Goal: Find contact information: Find contact information

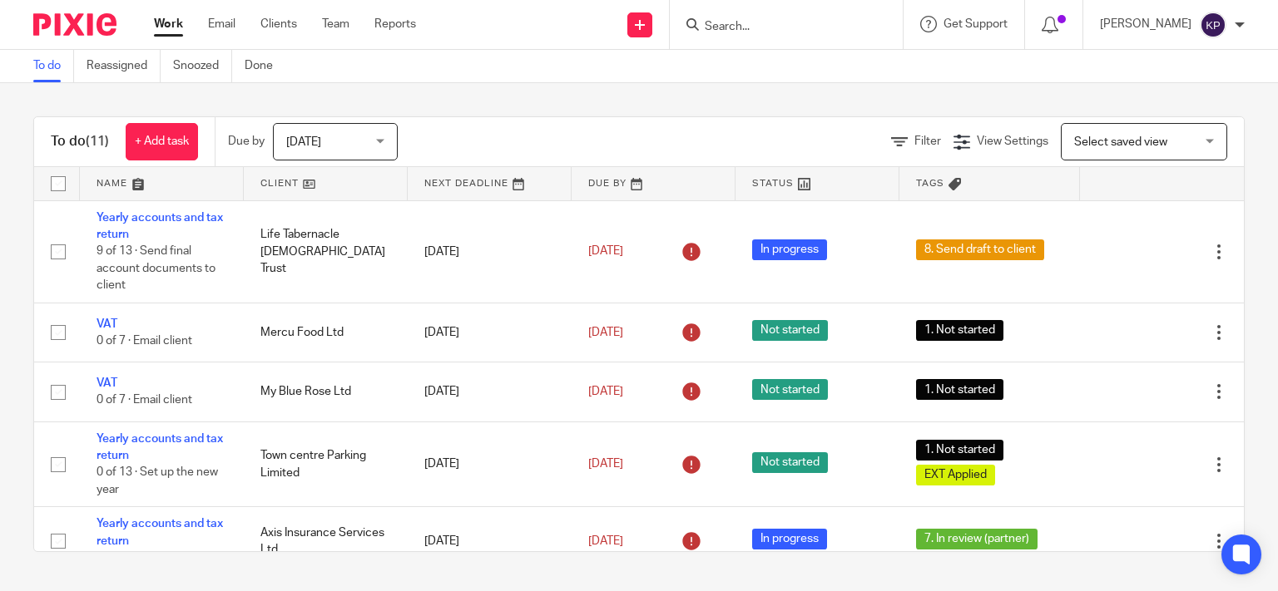
click at [823, 20] on input "Search" at bounding box center [778, 27] width 150 height 15
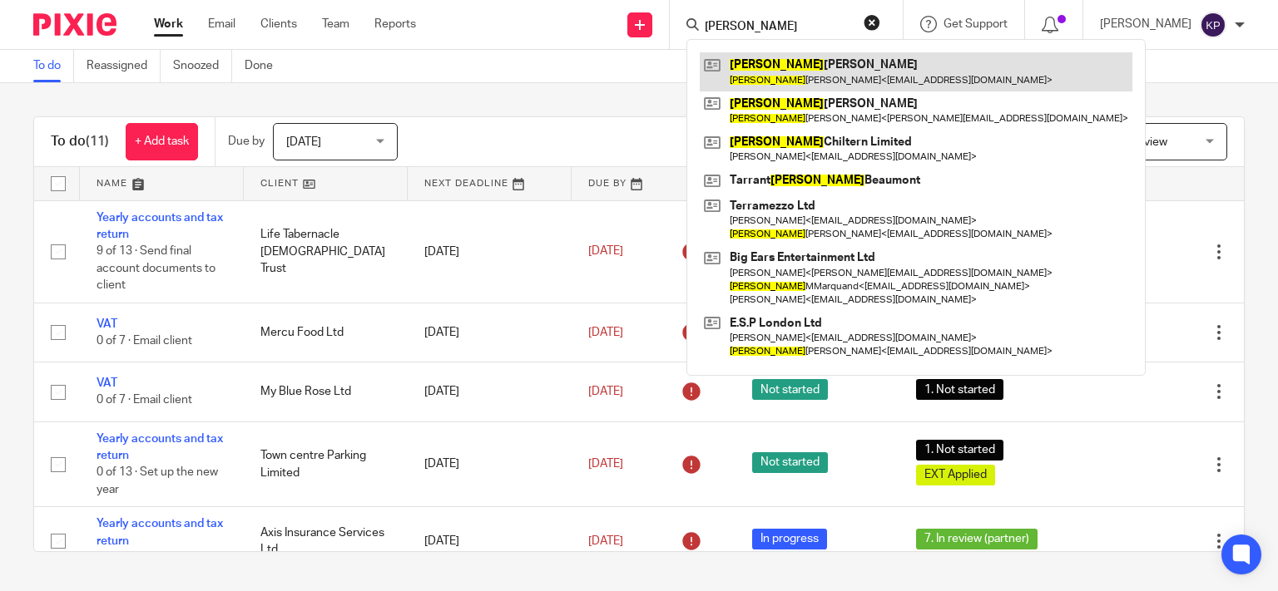
type input "[PERSON_NAME]"
click at [869, 67] on link at bounding box center [916, 71] width 433 height 38
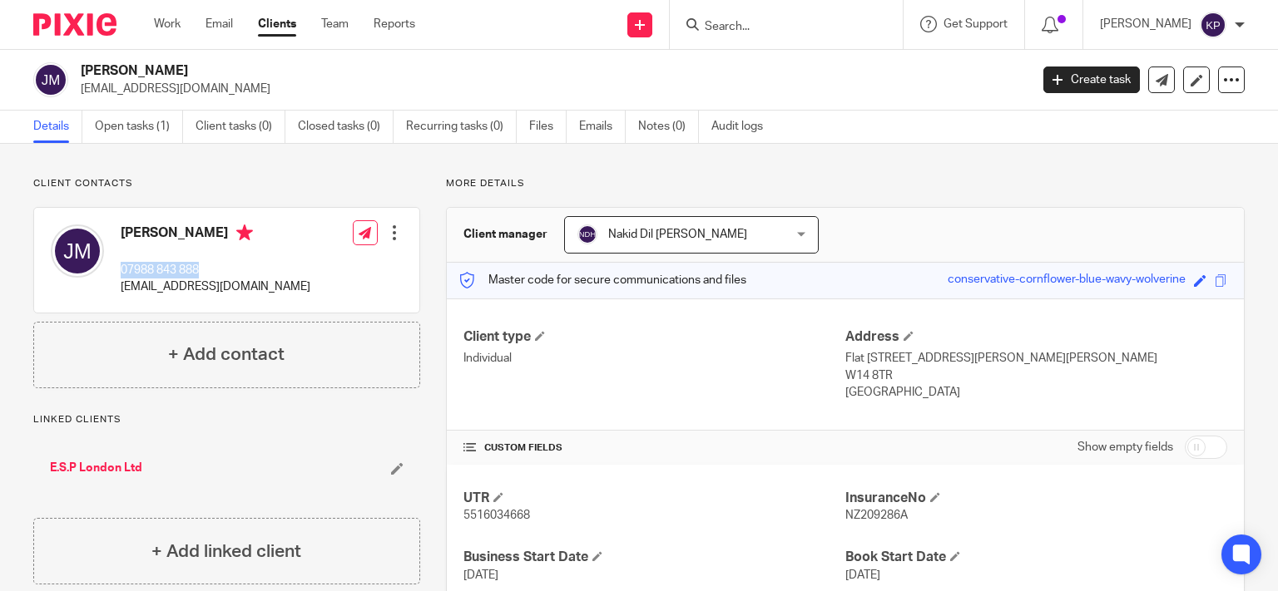
drag, startPoint x: 201, startPoint y: 270, endPoint x: 116, endPoint y: 268, distance: 85.7
click at [116, 268] on div "[PERSON_NAME] 07988 843 888 [EMAIL_ADDRESS][DOMAIN_NAME]" at bounding box center [181, 260] width 260 height 88
copy p "07988 843 888"
